Goal: Task Accomplishment & Management: Complete application form

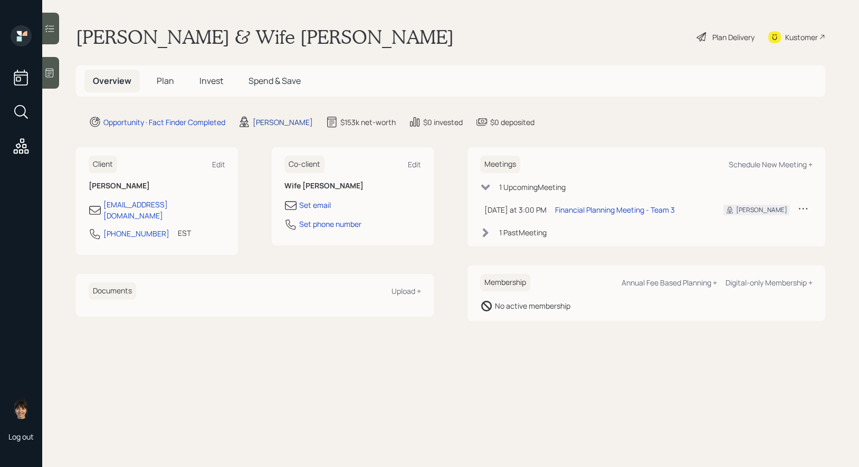
click at [277, 121] on div "[PERSON_NAME]" at bounding box center [283, 122] width 60 height 11
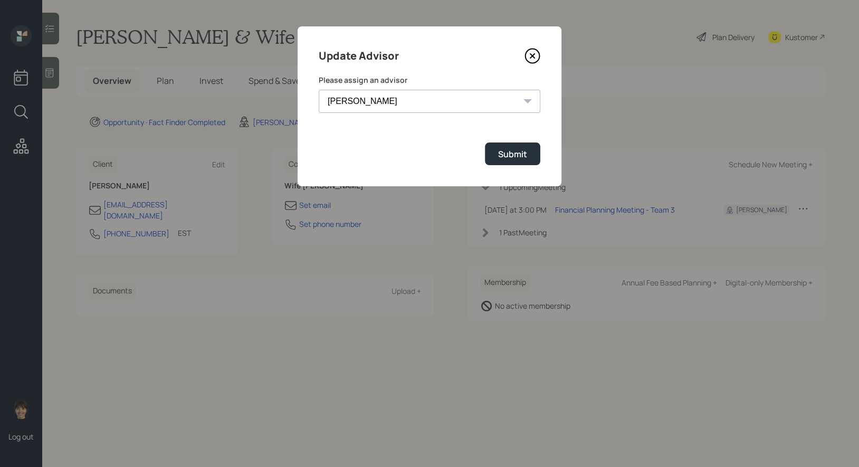
click at [492, 102] on select "[PERSON_NAME] [PERSON_NAME] End [PERSON_NAME] [PERSON_NAME] [PERSON_NAME] [PERS…" at bounding box center [430, 101] width 222 height 23
select select "8b79112e-3cfb-44f9-89e7-15267fe946c1"
click at [319, 90] on select "[PERSON_NAME] [PERSON_NAME] End [PERSON_NAME] [PERSON_NAME] [PERSON_NAME] [PERS…" at bounding box center [430, 101] width 222 height 23
click at [523, 156] on div "Submit" at bounding box center [512, 154] width 29 height 12
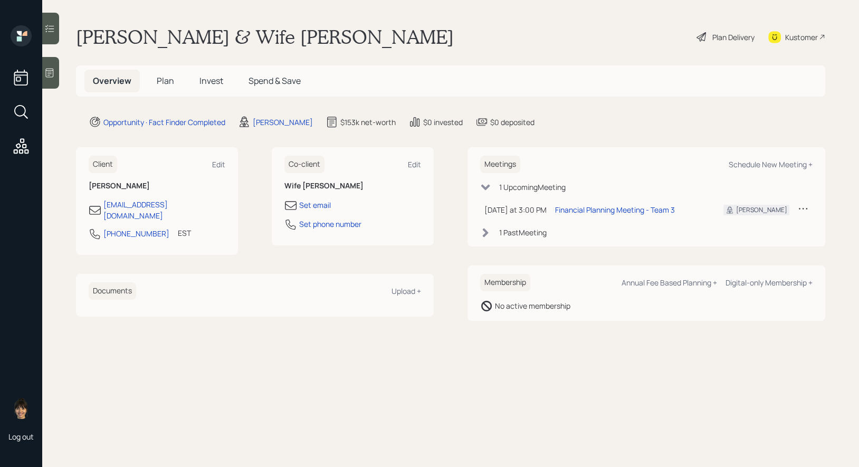
click at [161, 81] on span "Plan" at bounding box center [165, 81] width 17 height 12
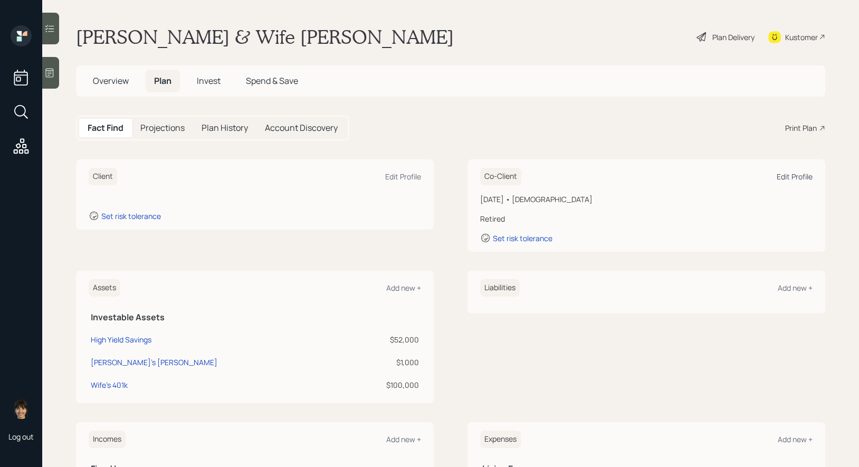
click at [800, 177] on div "Edit Profile" at bounding box center [794, 176] width 36 height 10
select select "2"
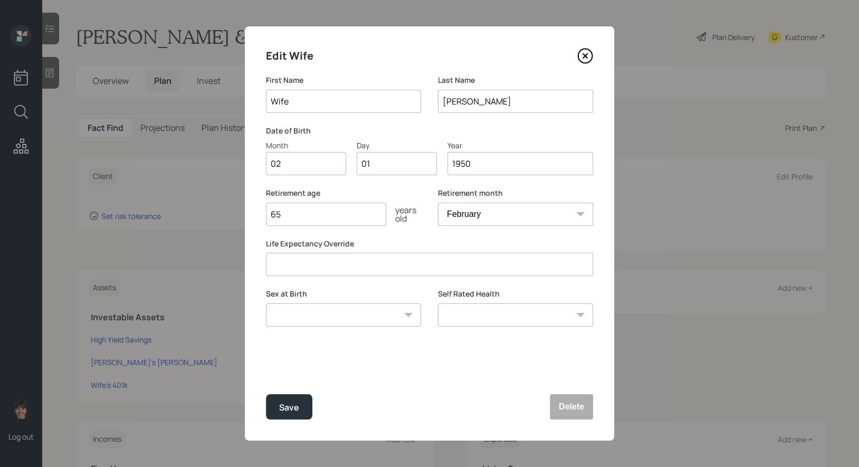
click at [332, 102] on input "Wife" at bounding box center [343, 101] width 155 height 23
type input "Mrs."
click at [293, 407] on div "Save" at bounding box center [289, 407] width 20 height 14
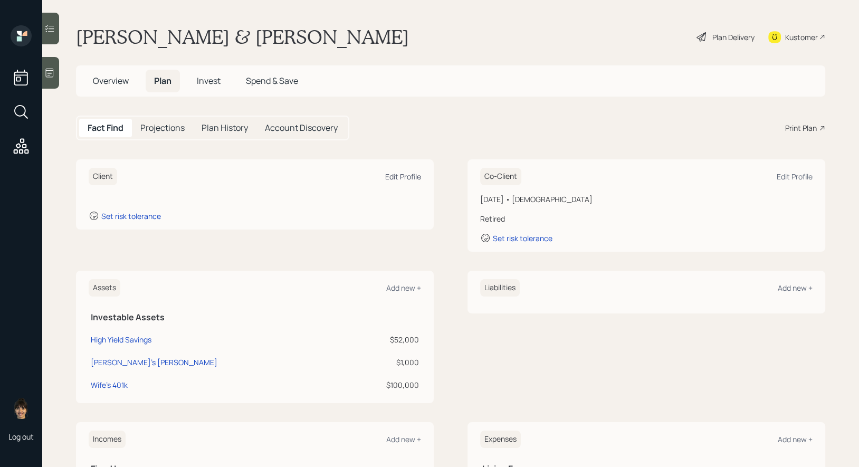
click at [400, 177] on div "Edit Profile" at bounding box center [403, 176] width 36 height 10
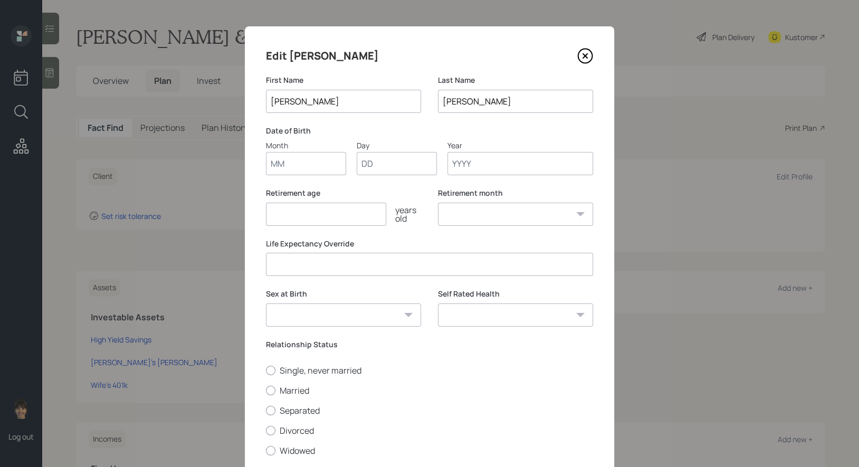
click at [284, 166] on input "Month" at bounding box center [306, 163] width 80 height 23
type input "01"
type input "1970"
select select "1"
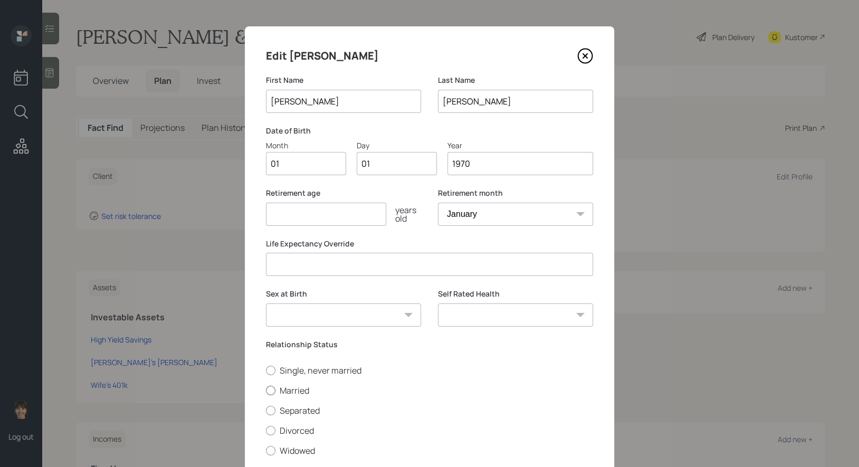
type input "1970"
click at [271, 393] on div at bounding box center [270, 390] width 9 height 9
click at [266, 390] on input "Married" at bounding box center [265, 390] width 1 height 1
radio input "true"
click at [300, 220] on input "number" at bounding box center [326, 214] width 120 height 23
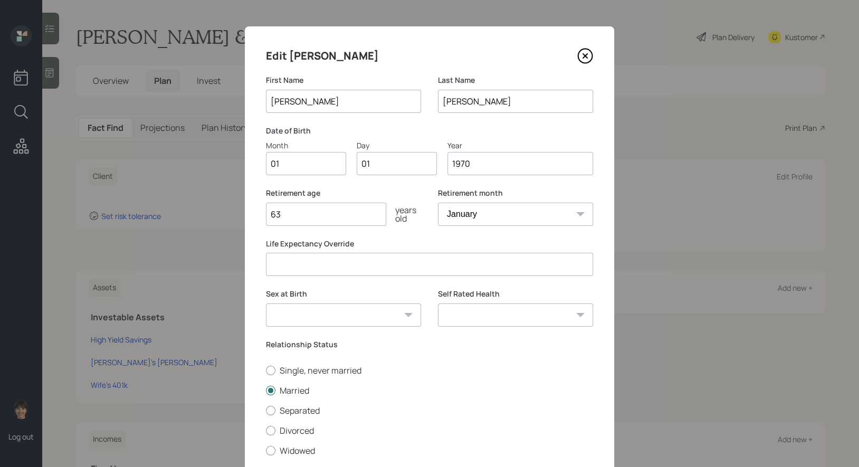
scroll to position [72, 0]
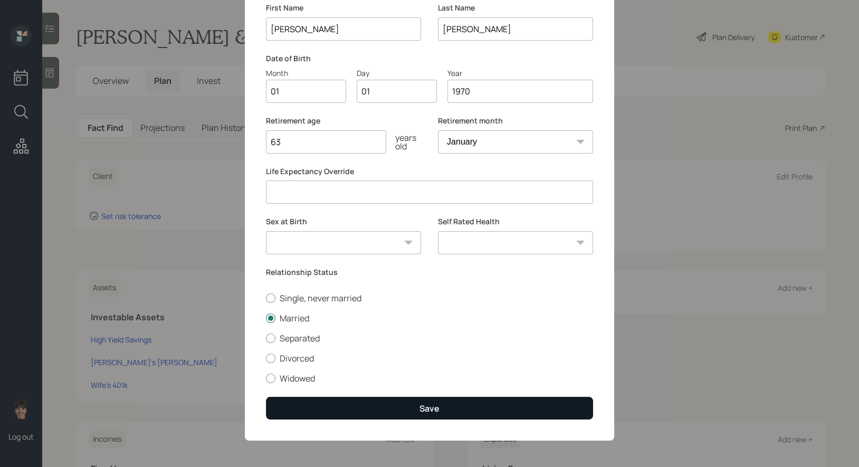
type input "63"
click at [409, 415] on button "Save" at bounding box center [429, 408] width 327 height 23
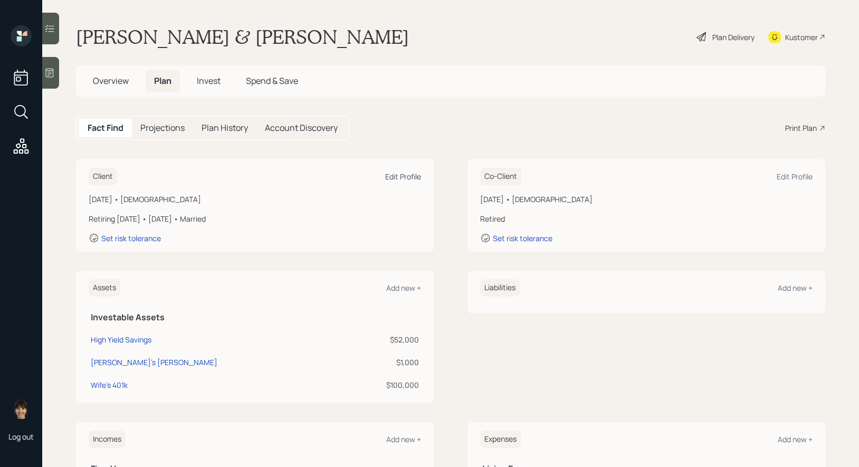
click at [399, 177] on div "Edit Profile" at bounding box center [403, 176] width 36 height 10
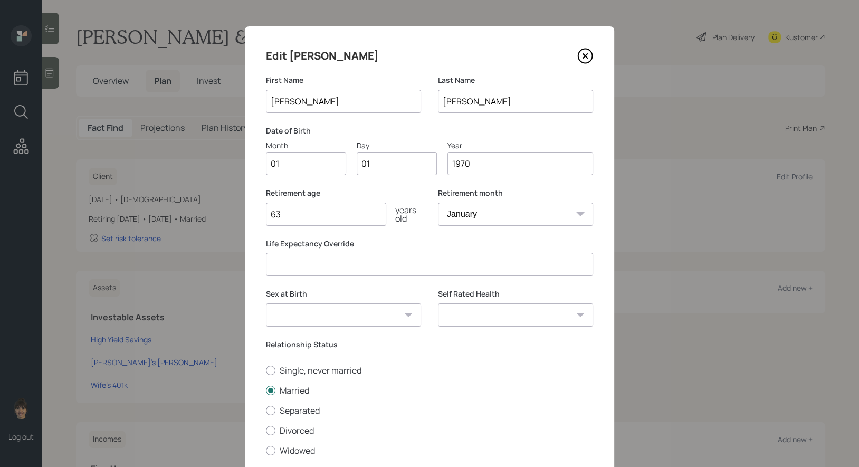
click at [490, 162] on input "1970" at bounding box center [520, 163] width 146 height 23
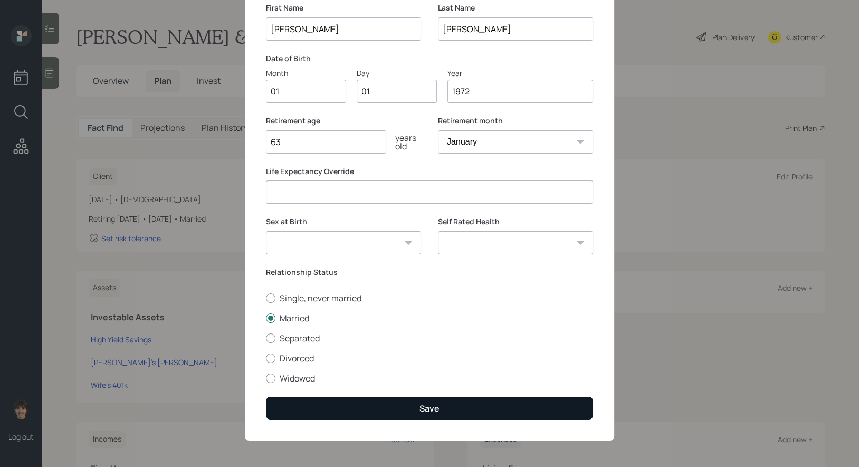
type input "1972"
click at [402, 403] on button "Save" at bounding box center [429, 408] width 327 height 23
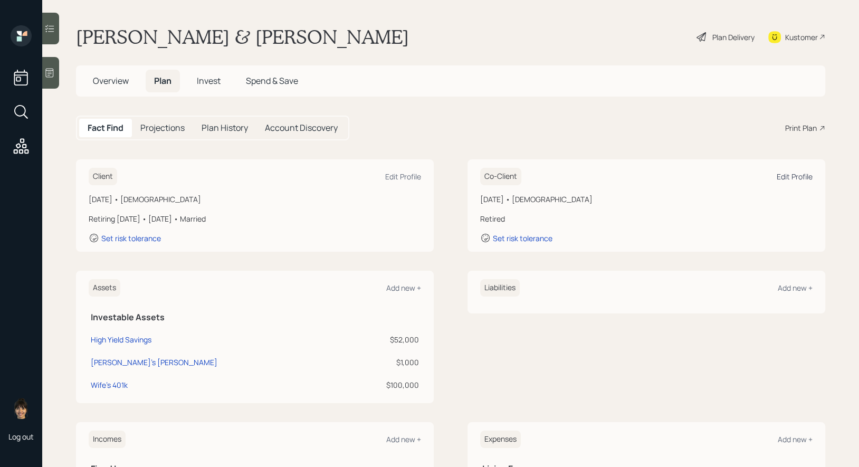
click at [793, 178] on div "Edit Profile" at bounding box center [794, 176] width 36 height 10
select select "2"
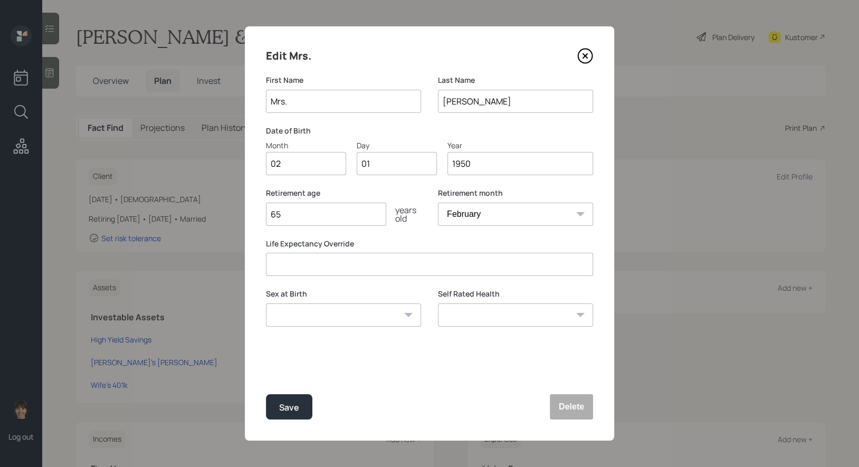
click at [479, 165] on input "1950" at bounding box center [520, 163] width 146 height 23
type input "1977"
click at [289, 407] on div "Save" at bounding box center [289, 407] width 20 height 14
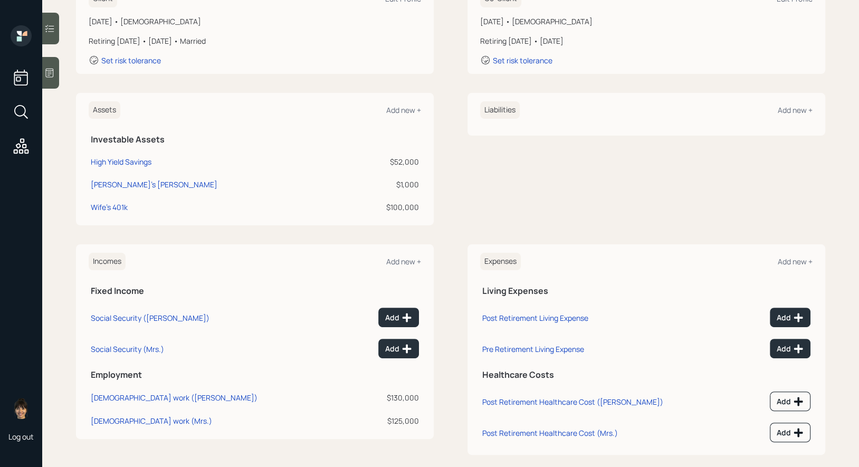
scroll to position [188, 0]
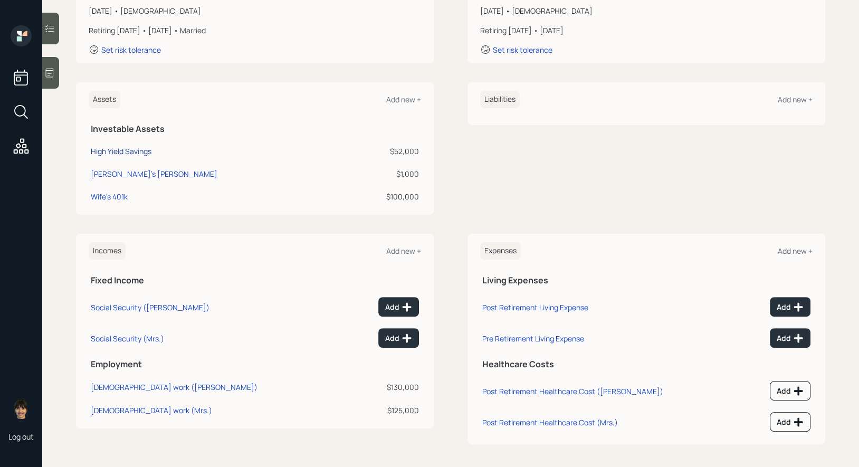
click at [120, 148] on div "High Yield Savings" at bounding box center [121, 151] width 61 height 11
select select "taxable"
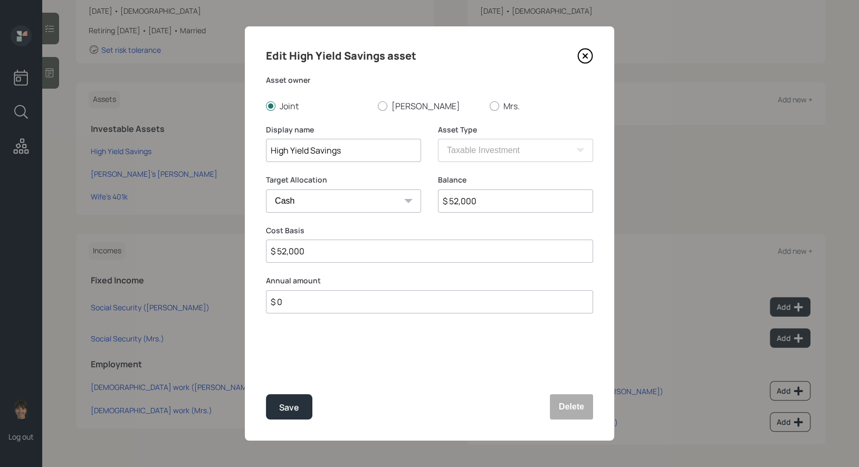
drag, startPoint x: 343, startPoint y: 149, endPoint x: 252, endPoint y: 149, distance: 91.8
click at [252, 149] on div "Edit High Yield Savings asset Asset owner Joint David Mrs. Display name High Yi…" at bounding box center [429, 233] width 369 height 414
type input "Cash"
click at [293, 409] on div "Save" at bounding box center [289, 407] width 20 height 14
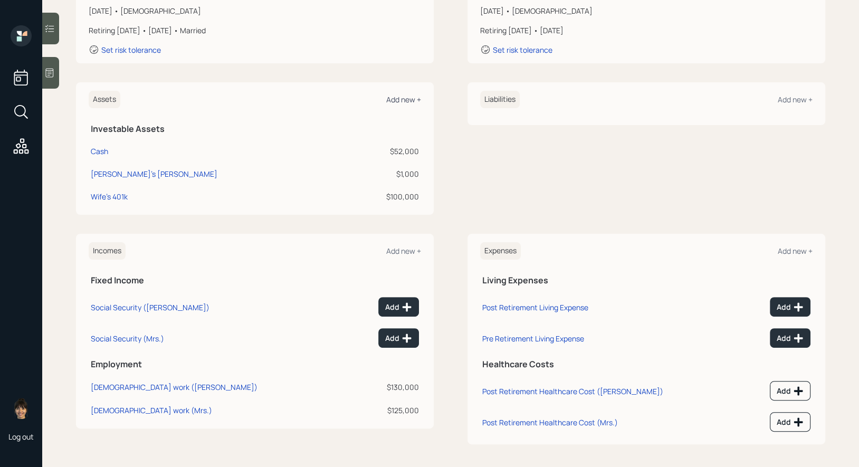
click at [402, 97] on div "Add new +" at bounding box center [403, 99] width 35 height 10
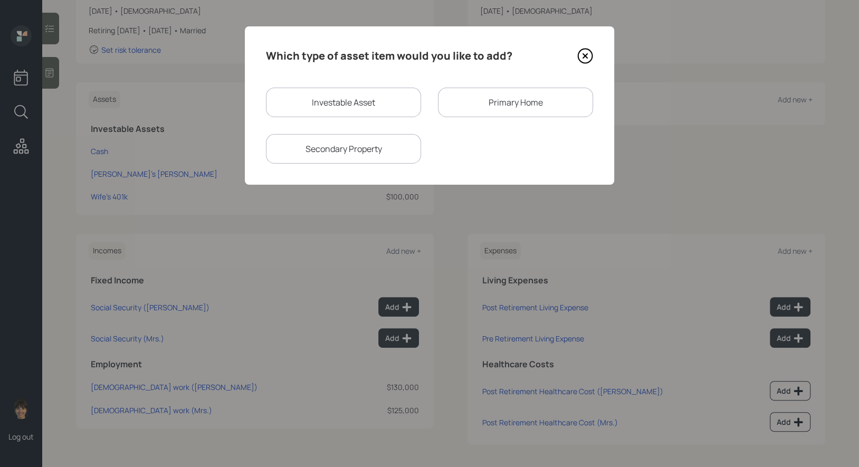
click at [361, 97] on div "Investable Asset" at bounding box center [343, 103] width 155 height 30
select select "taxable"
select select "balanced"
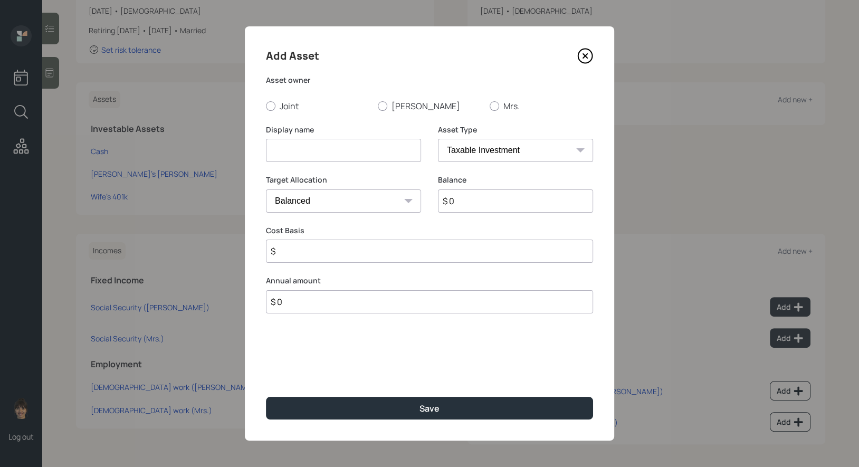
click at [352, 153] on input at bounding box center [343, 150] width 155 height 23
type input "Proceeds for Roth Contrib"
click at [381, 107] on div at bounding box center [382, 105] width 9 height 9
click at [378, 106] on input "David" at bounding box center [377, 105] width 1 height 1
radio input "true"
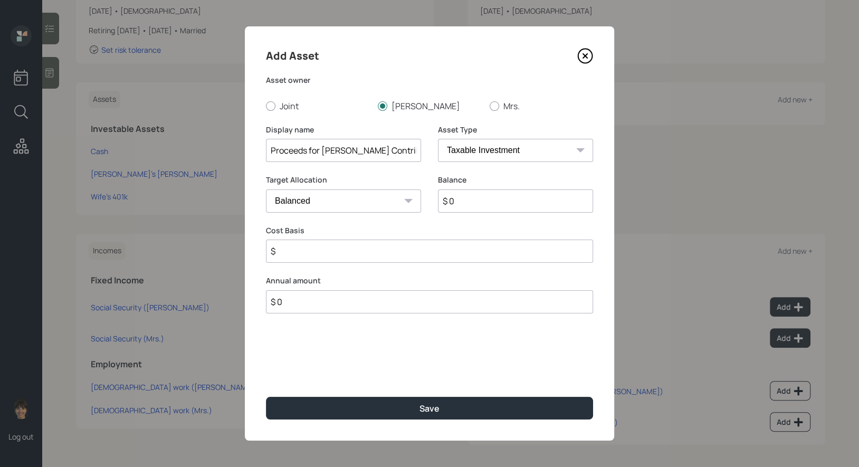
click at [468, 154] on select "SEP IRA IRA Roth IRA 401(k) Roth 401(k) 403(b) Roth 403(b) 457(b) Roth 457(b) H…" at bounding box center [515, 150] width 155 height 23
select select "roth_ira"
click at [438, 139] on select "SEP IRA IRA Roth IRA 401(k) Roth 401(k) 403(b) Roth 403(b) 457(b) Roth 457(b) H…" at bounding box center [515, 150] width 155 height 23
type input "$"
click at [460, 200] on input "$ 0" at bounding box center [515, 200] width 155 height 23
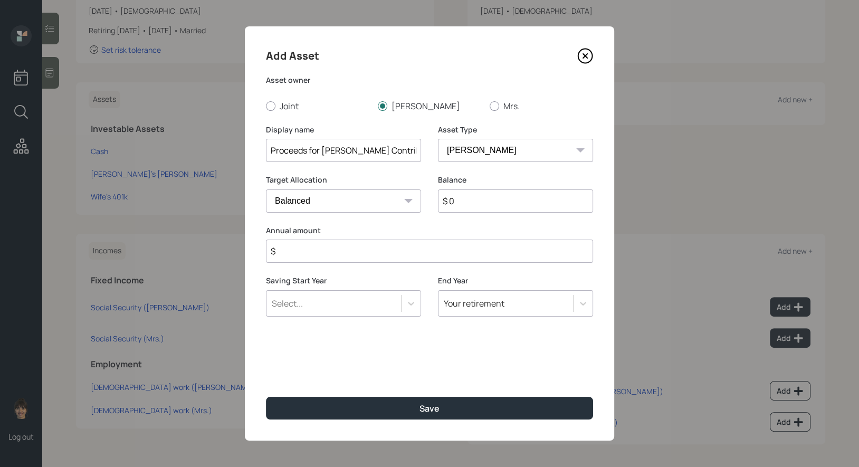
click at [460, 200] on input "$ 0" at bounding box center [515, 200] width 155 height 23
type input "$ 8,000"
click at [326, 255] on input "$" at bounding box center [429, 250] width 327 height 23
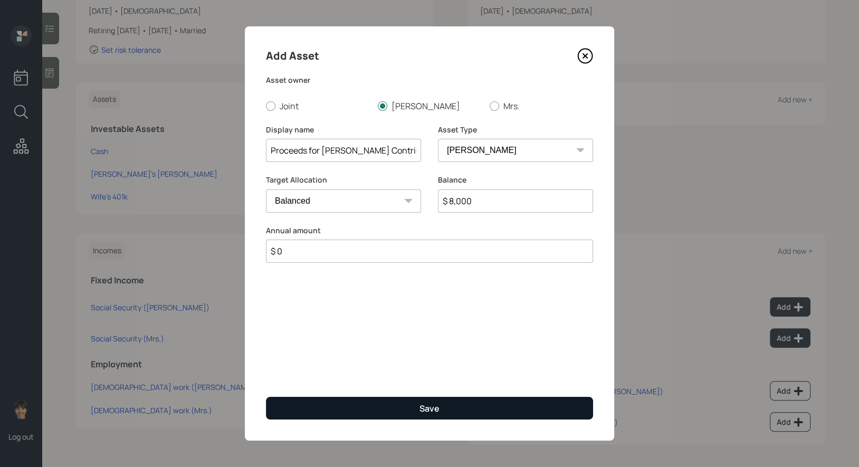
type input "$ 0"
click at [372, 401] on button "Save" at bounding box center [429, 408] width 327 height 23
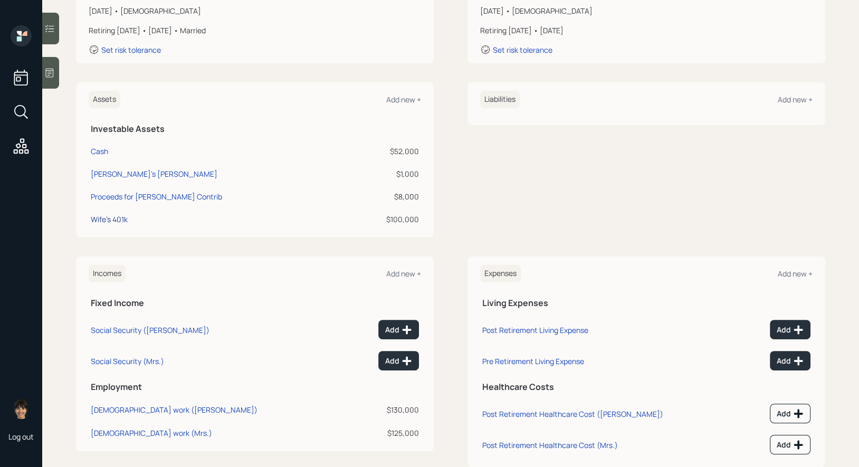
click at [106, 219] on div "Wife's 401k" at bounding box center [109, 219] width 37 height 11
select select "company_sponsored"
select select "balanced"
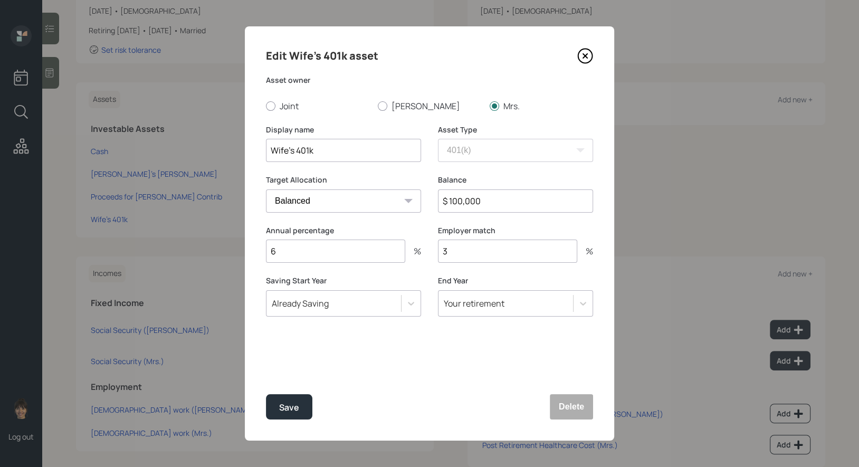
click at [340, 152] on input "Wife's 401k" at bounding box center [343, 150] width 155 height 23
type input "Current 401k"
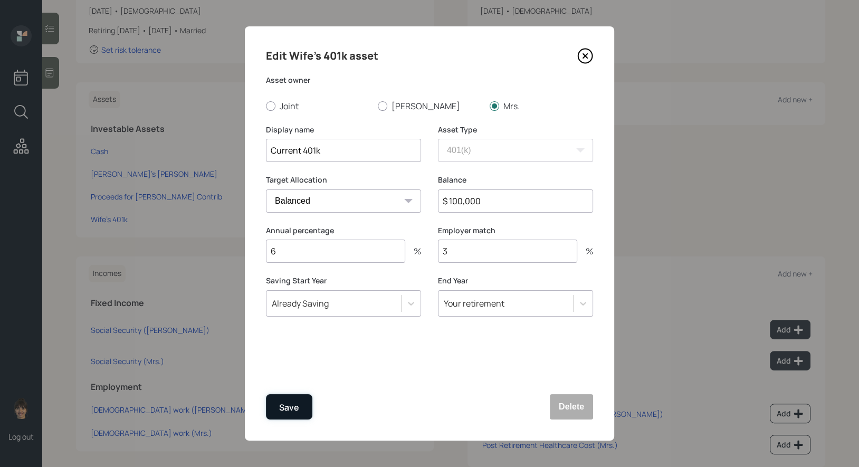
click at [282, 410] on div "Save" at bounding box center [289, 407] width 20 height 14
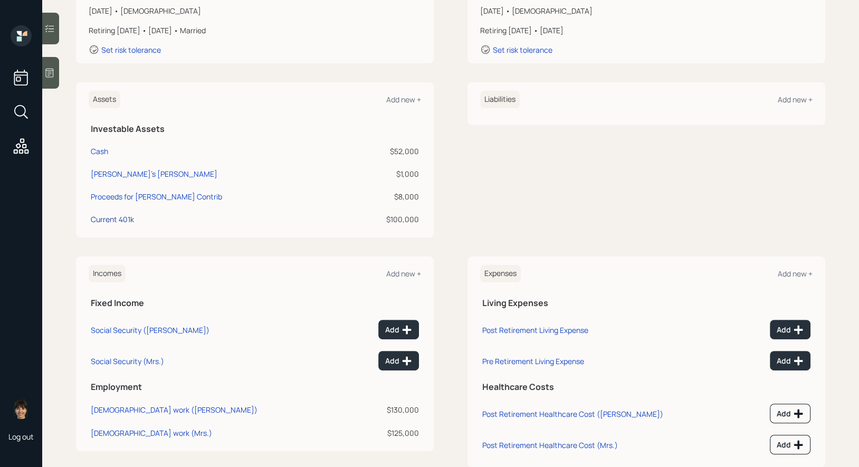
click at [117, 217] on div "Current 401k" at bounding box center [112, 219] width 43 height 11
select select "company_sponsored"
select select "balanced"
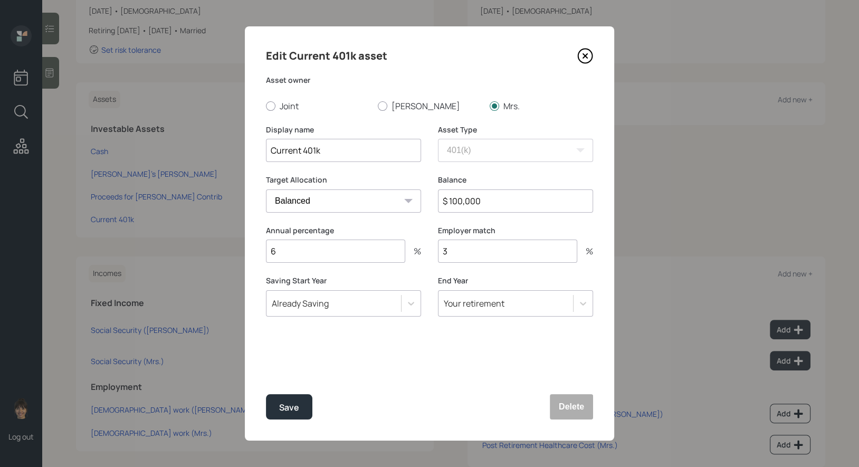
click at [303, 256] on input "6" at bounding box center [335, 250] width 139 height 23
click at [463, 247] on input "3" at bounding box center [507, 250] width 139 height 23
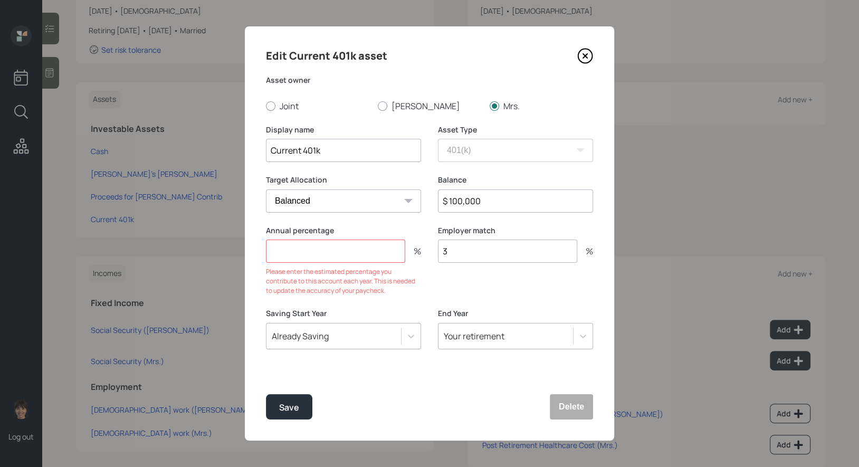
click at [463, 247] on input "3" at bounding box center [507, 250] width 139 height 23
click at [429, 299] on div "Annual percentage % Please enter the estimated percentage you contribute to thi…" at bounding box center [429, 266] width 327 height 83
click at [290, 400] on div "Save" at bounding box center [289, 407] width 20 height 14
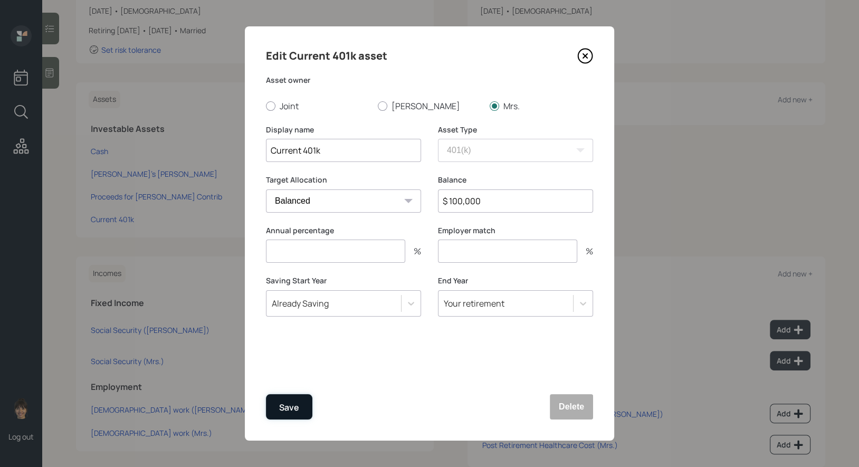
click at [288, 403] on div "Save" at bounding box center [289, 407] width 20 height 14
click at [338, 314] on div "Already Saving" at bounding box center [343, 303] width 155 height 26
click at [478, 355] on div "Edit Current 401k asset Asset owner Joint David Mrs. Display name Current 401k …" at bounding box center [429, 233] width 369 height 414
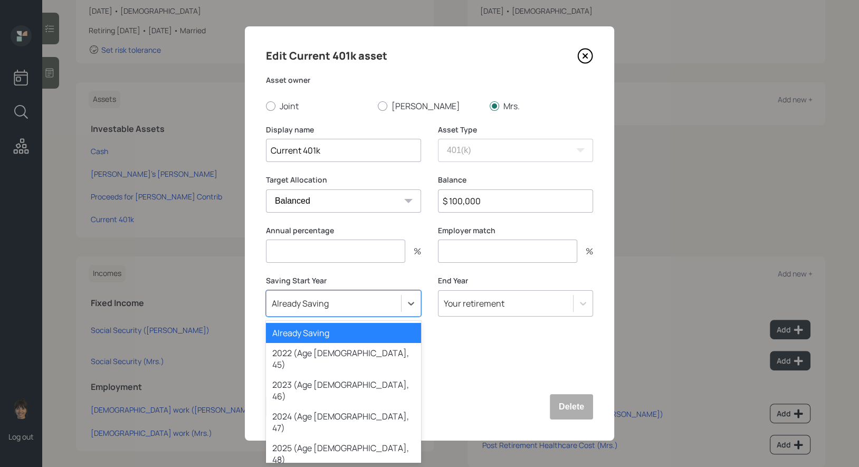
click at [347, 307] on div "Already Saving" at bounding box center [333, 303] width 134 height 18
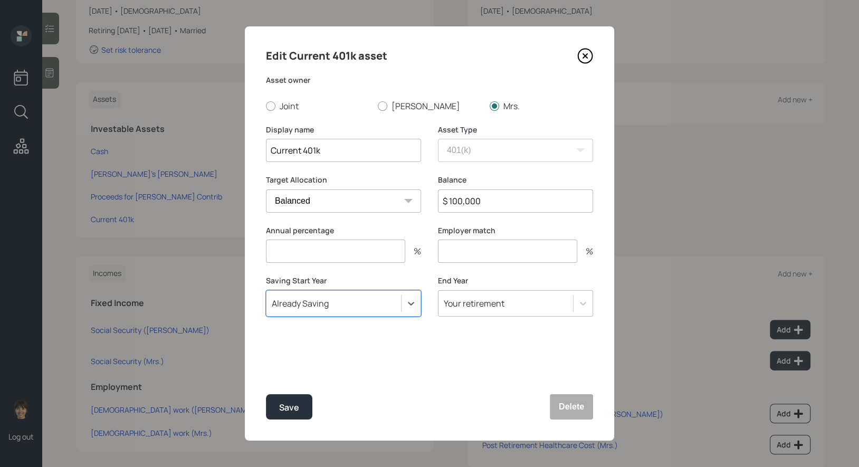
click at [357, 316] on div "Already Saving" at bounding box center [343, 303] width 155 height 26
click at [383, 402] on div "Save Delete" at bounding box center [429, 406] width 327 height 25
click at [293, 405] on div "Save" at bounding box center [289, 407] width 20 height 14
click at [306, 248] on input "number" at bounding box center [335, 250] width 139 height 23
type input "1"
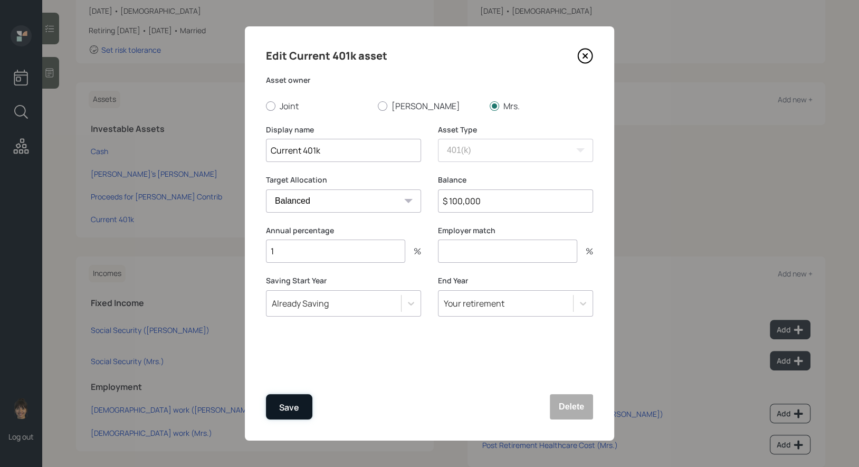
click at [290, 399] on button "Save" at bounding box center [289, 406] width 46 height 25
click at [460, 258] on input "number" at bounding box center [507, 250] width 139 height 23
type input "0"
click at [281, 409] on div "Save" at bounding box center [289, 407] width 20 height 14
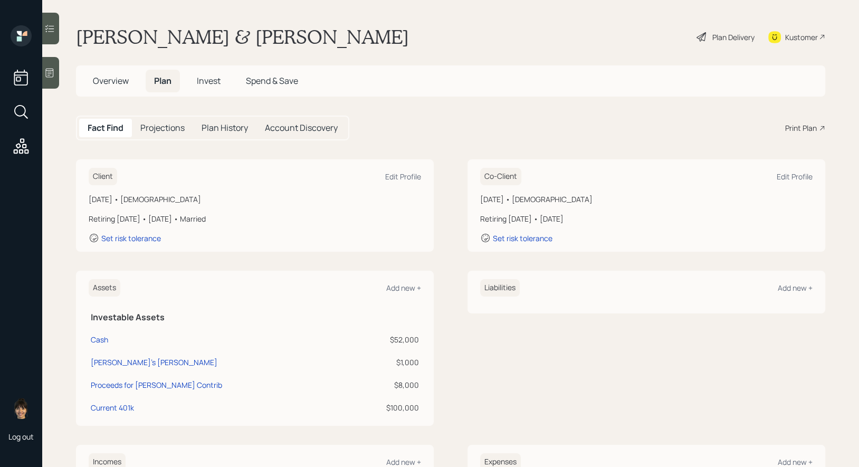
click at [704, 37] on icon at bounding box center [701, 37] width 13 height 13
